Goal: Check status: Check status

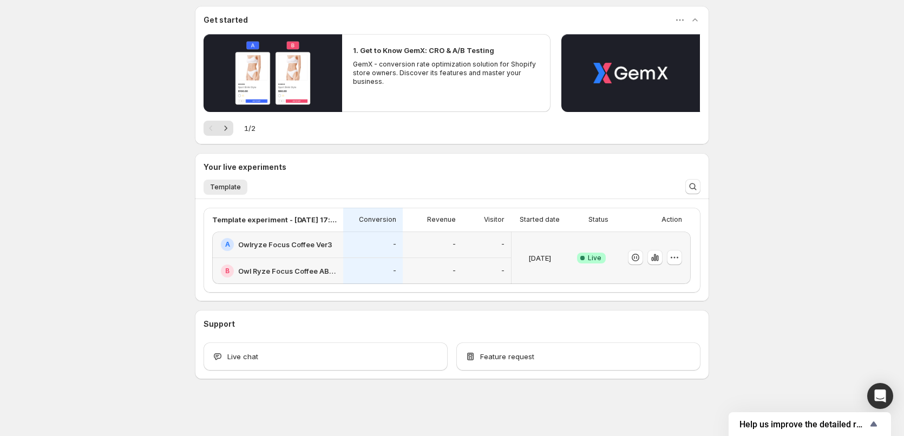
scroll to position [95, 0]
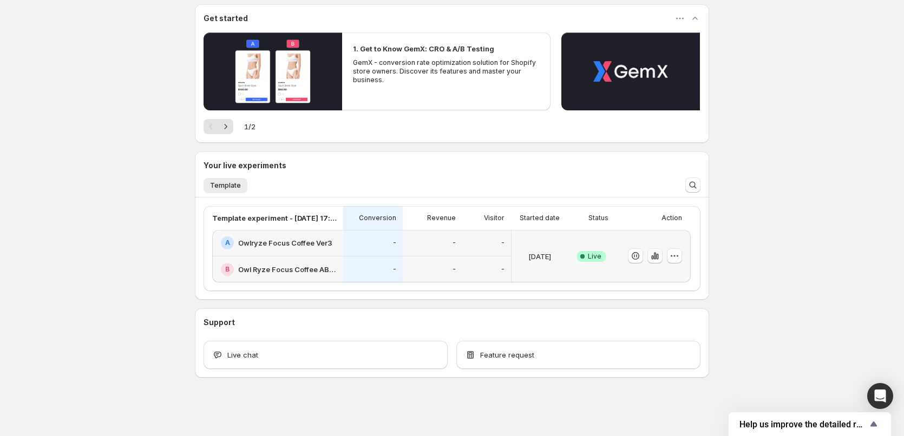
click at [656, 258] on icon "button" at bounding box center [655, 256] width 2 height 7
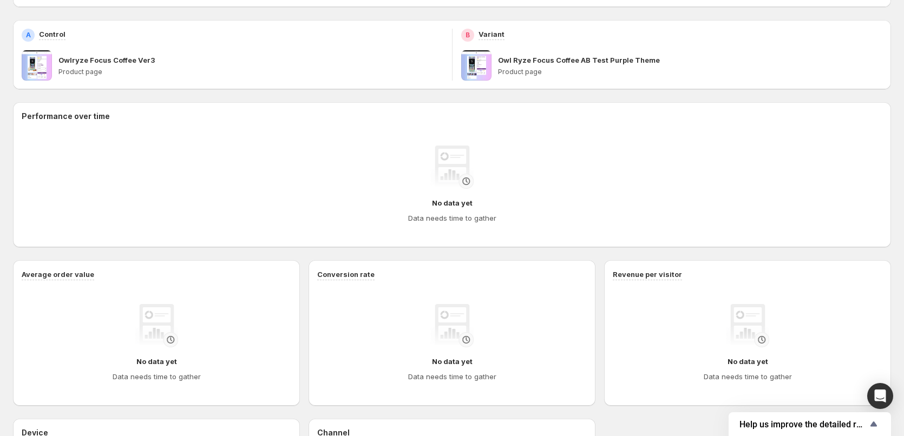
scroll to position [37, 0]
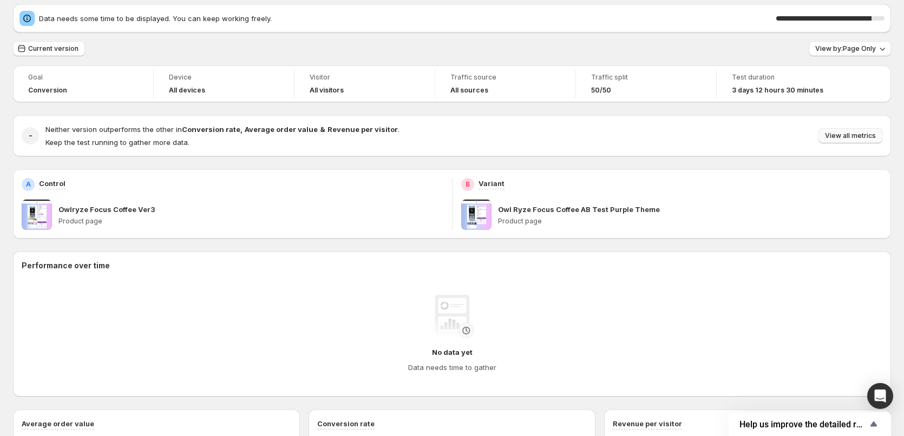
click at [834, 133] on span "View all metrics" at bounding box center [850, 135] width 51 height 9
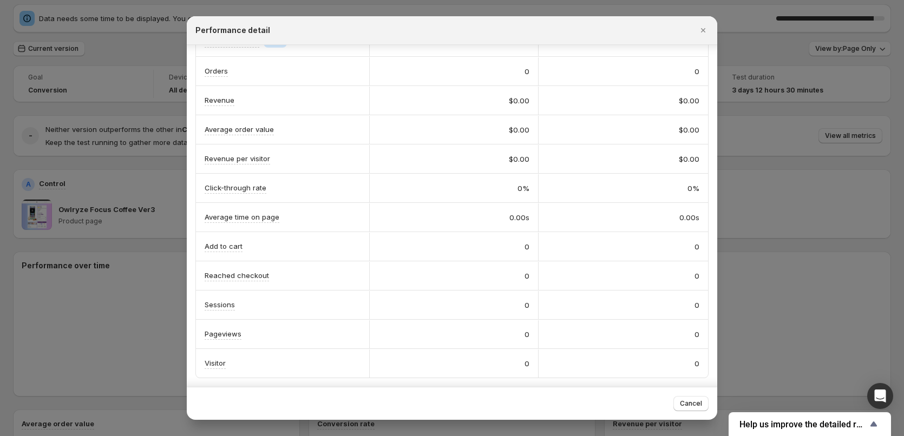
scroll to position [0, 0]
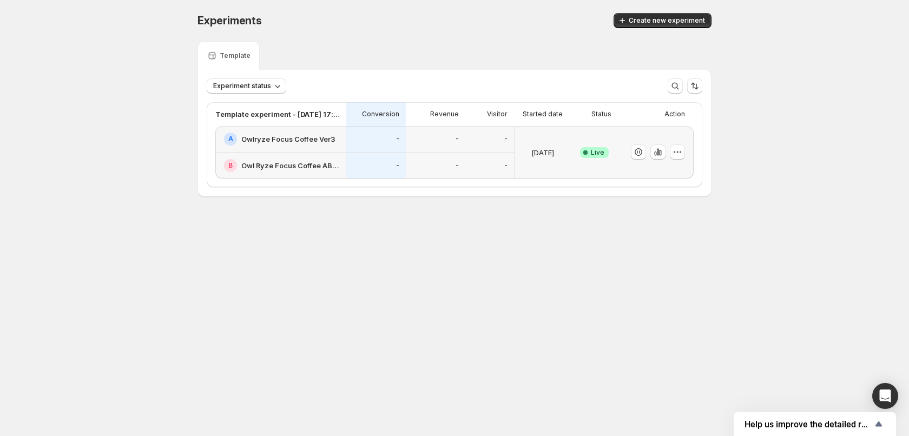
click at [547, 159] on div "[DATE]" at bounding box center [543, 153] width 48 height 40
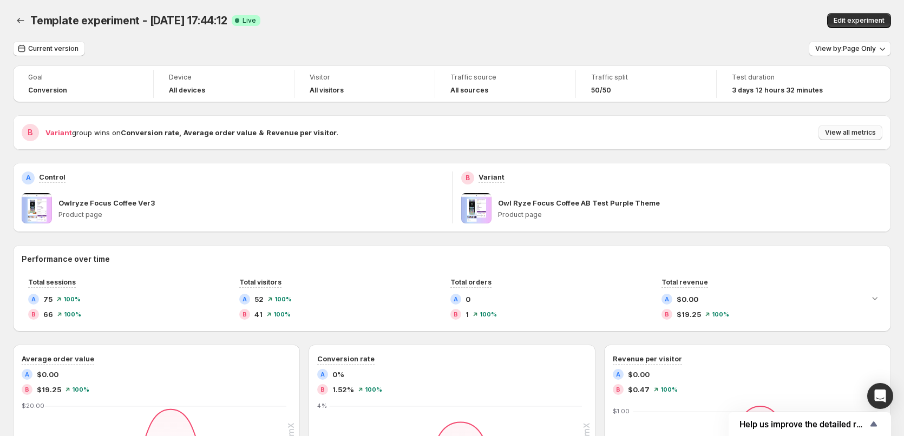
click at [863, 134] on span "View all metrics" at bounding box center [850, 132] width 51 height 9
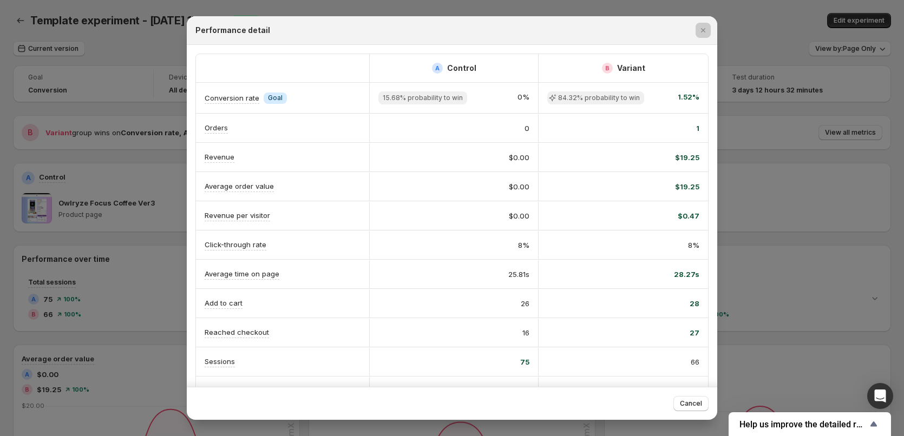
click at [811, 152] on div at bounding box center [452, 218] width 904 height 436
